Goal: Check status

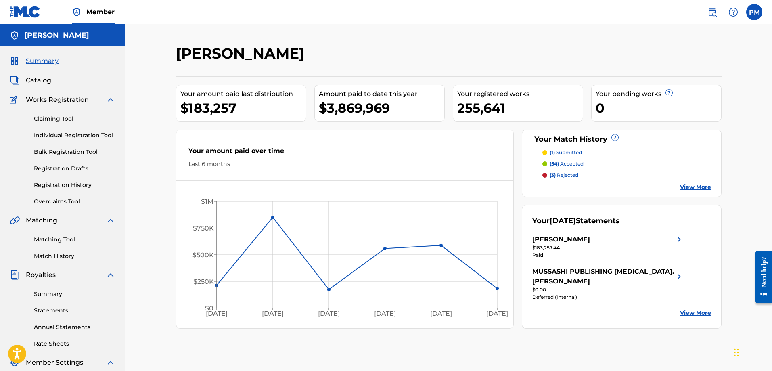
click at [48, 61] on span "Summary" at bounding box center [42, 61] width 33 height 10
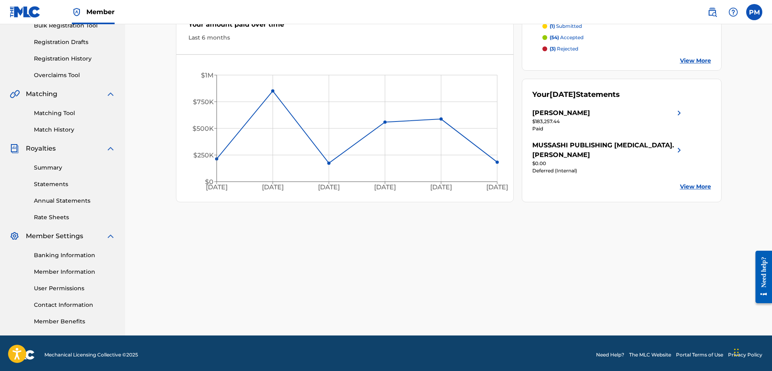
scroll to position [129, 0]
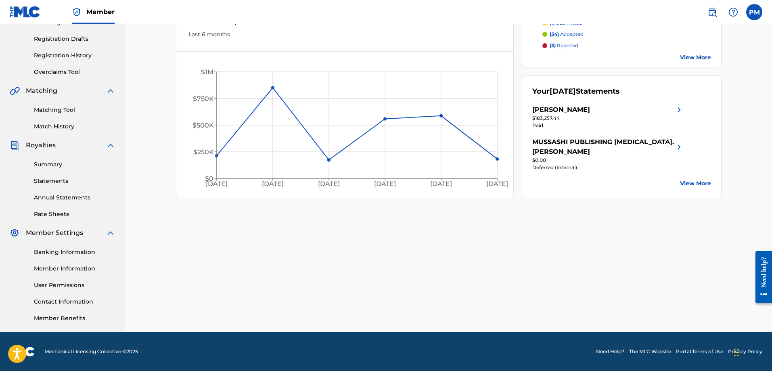
click at [52, 165] on link "Summary" at bounding box center [74, 164] width 81 height 8
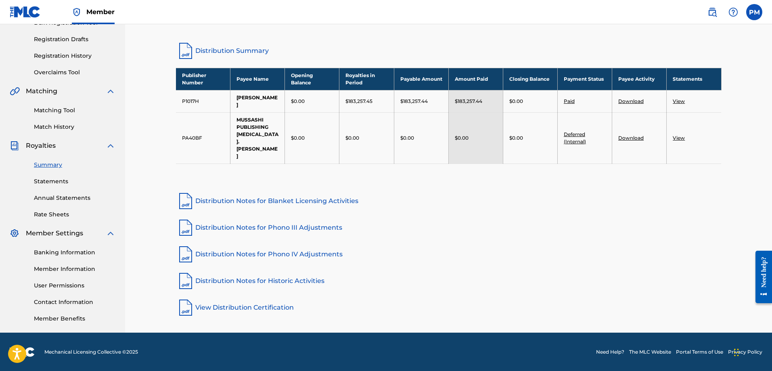
scroll to position [129, 0]
click at [53, 177] on link "Statements" at bounding box center [74, 181] width 81 height 8
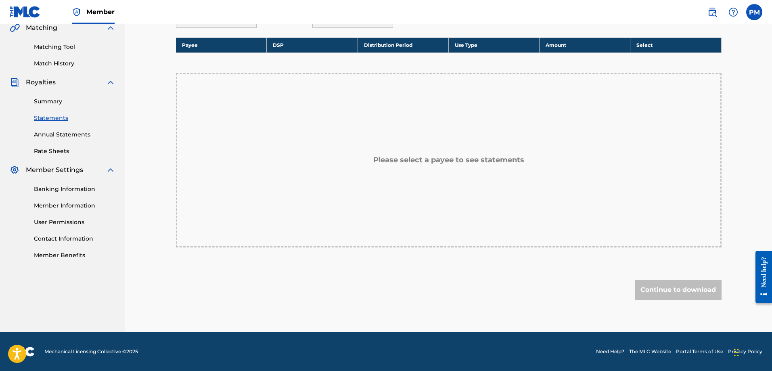
scroll to position [31, 0]
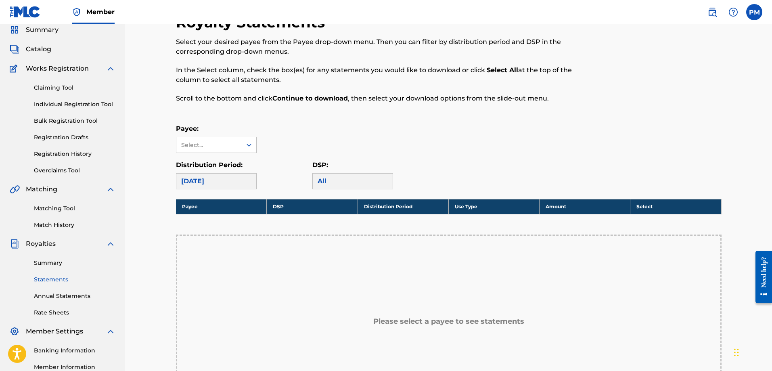
click at [210, 182] on div "[DATE]" at bounding box center [216, 181] width 81 height 16
click at [219, 142] on div "Select..." at bounding box center [208, 145] width 55 height 8
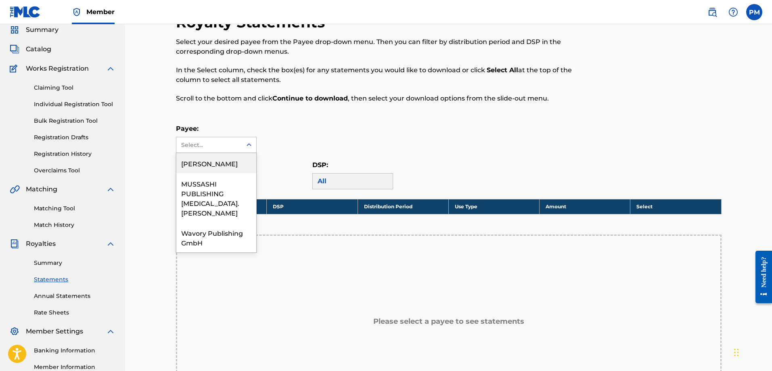
click at [210, 162] on div "[PERSON_NAME]" at bounding box center [216, 163] width 80 height 20
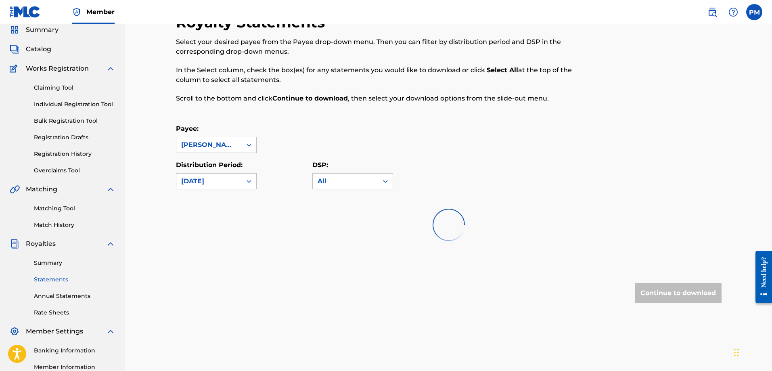
click at [223, 189] on div "Royalty Statements Select your desired payee from the Payee drop-down menu. The…" at bounding box center [448, 174] width 545 height 322
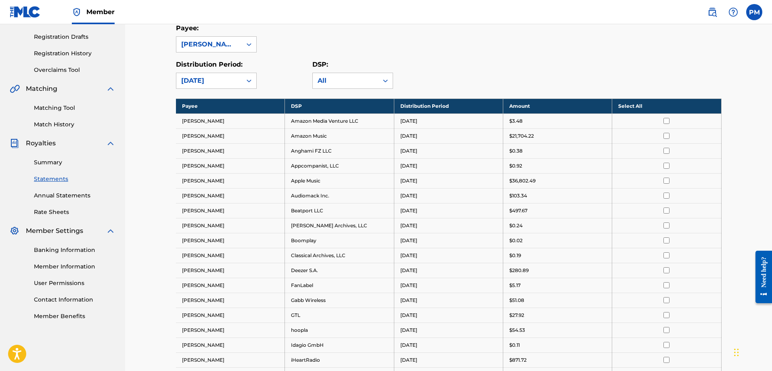
scroll to position [0, 0]
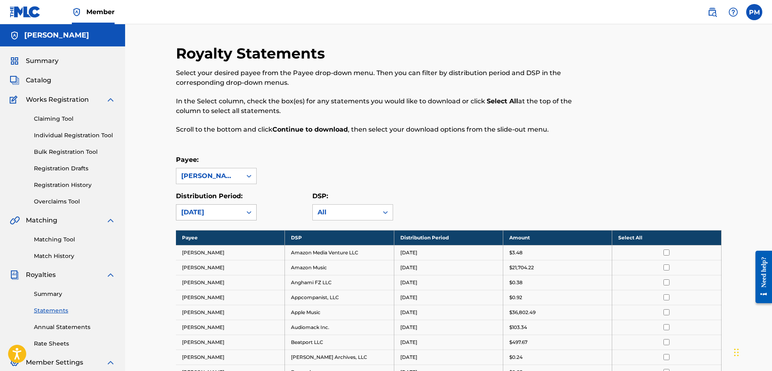
click at [222, 216] on div "[DATE]" at bounding box center [209, 212] width 56 height 10
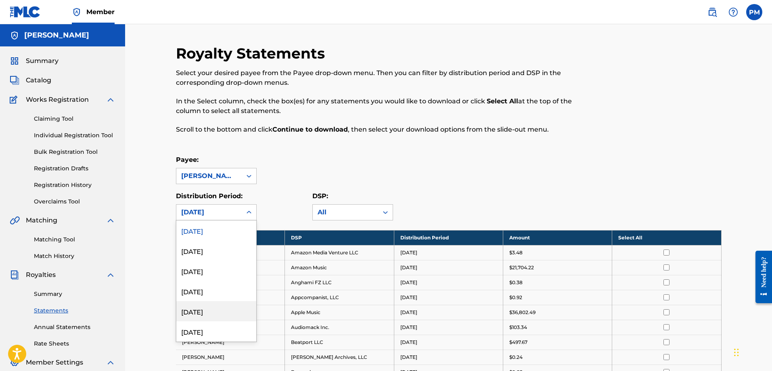
click at [199, 309] on div "[DATE]" at bounding box center [216, 311] width 80 height 20
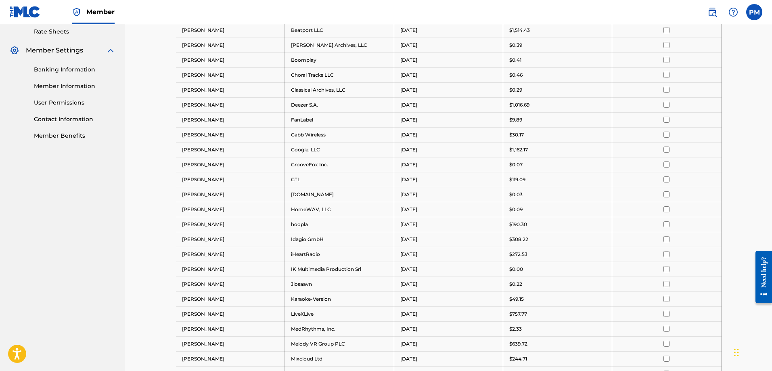
scroll to position [161, 0]
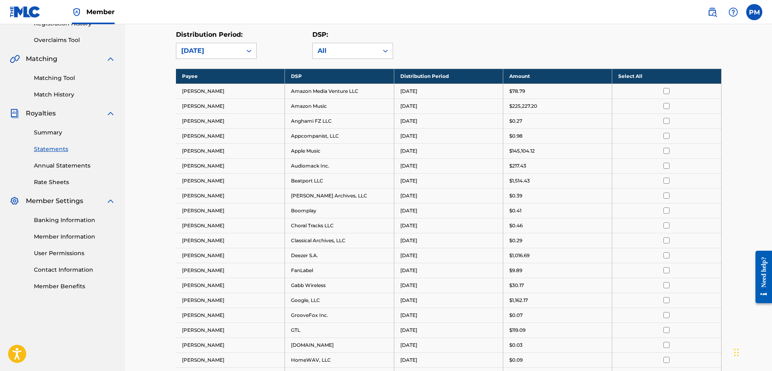
click at [204, 49] on div "[DATE]" at bounding box center [209, 51] width 56 height 10
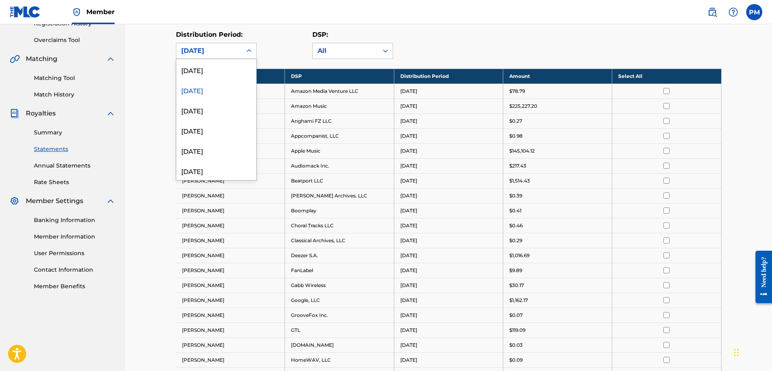
scroll to position [81, 0]
click at [204, 111] on div "[DATE]" at bounding box center [216, 109] width 80 height 20
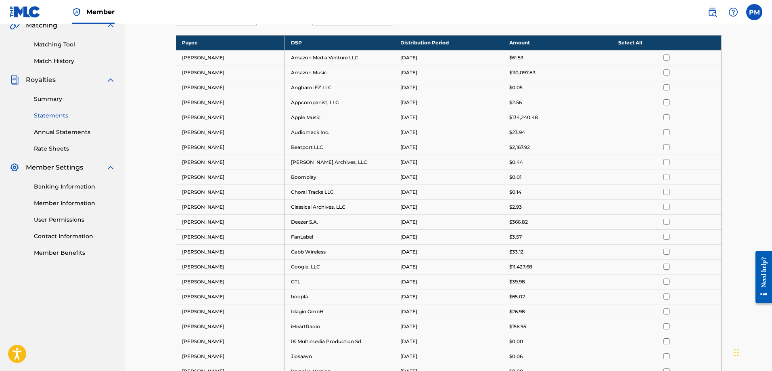
scroll to position [121, 0]
